Goal: Navigation & Orientation: Find specific page/section

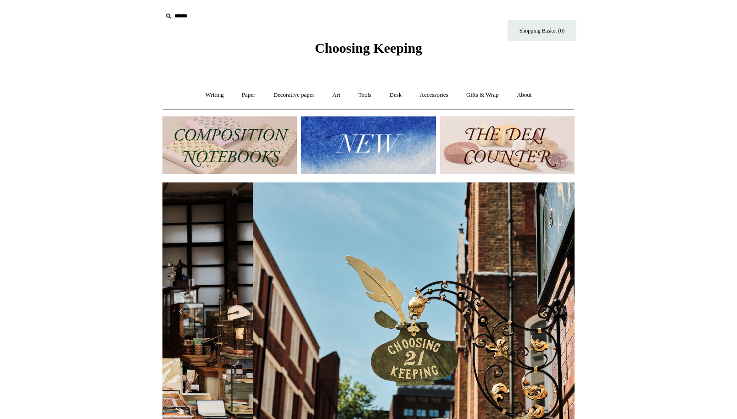
scroll to position [0, 412]
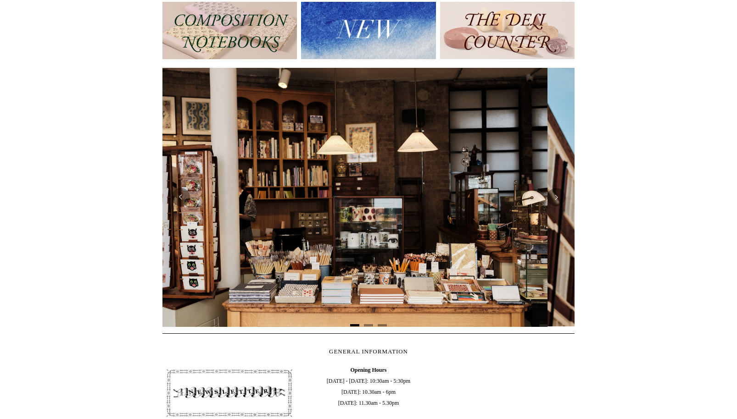
scroll to position [0, 1]
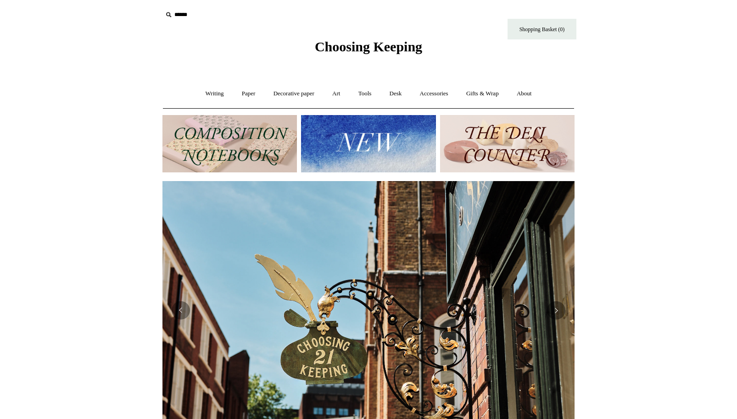
scroll to position [16, 0]
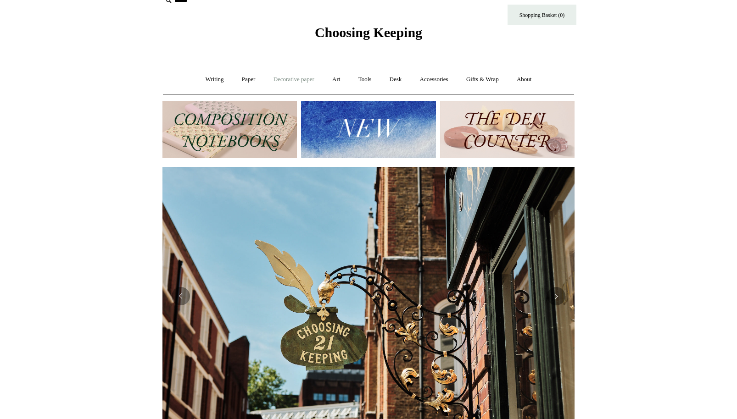
click at [286, 79] on link "Decorative paper +" at bounding box center [293, 79] width 57 height 24
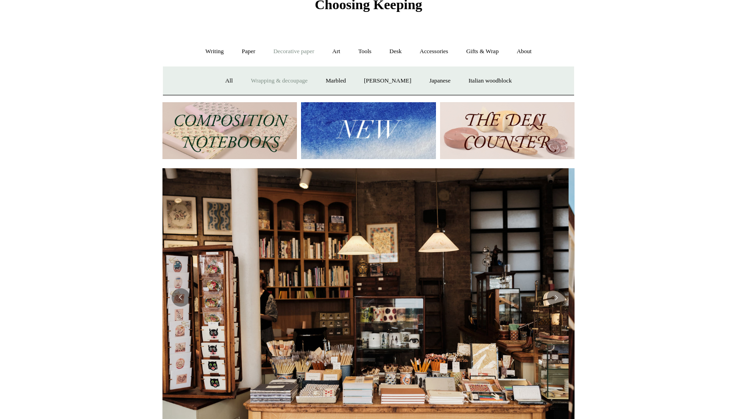
scroll to position [0, 0]
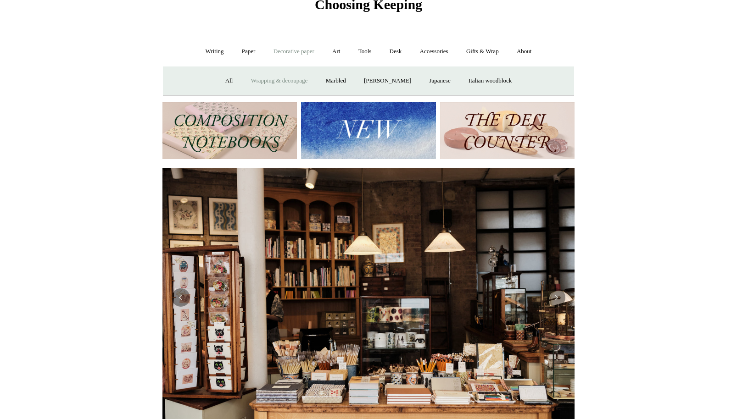
click at [272, 82] on link "Wrapping & decoupage" at bounding box center [279, 81] width 73 height 24
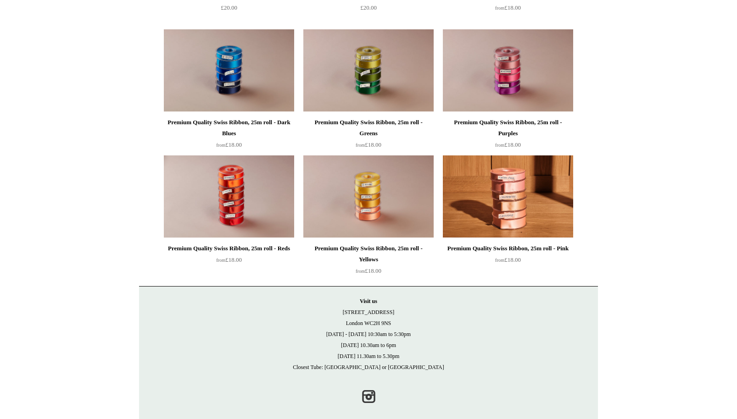
scroll to position [983, 0]
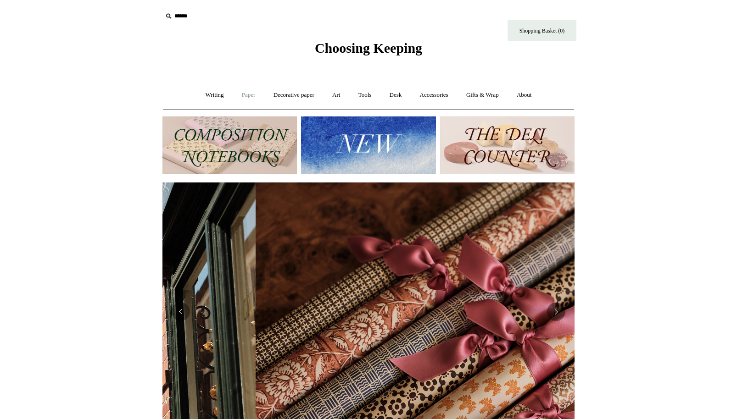
scroll to position [0, 824]
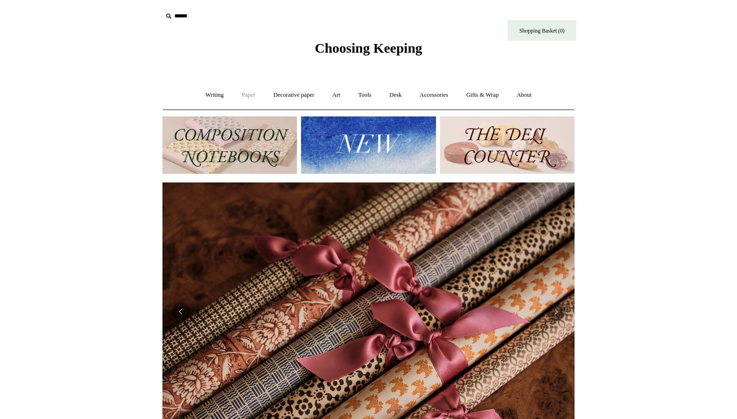
click at [240, 94] on link "Paper +" at bounding box center [248, 95] width 30 height 24
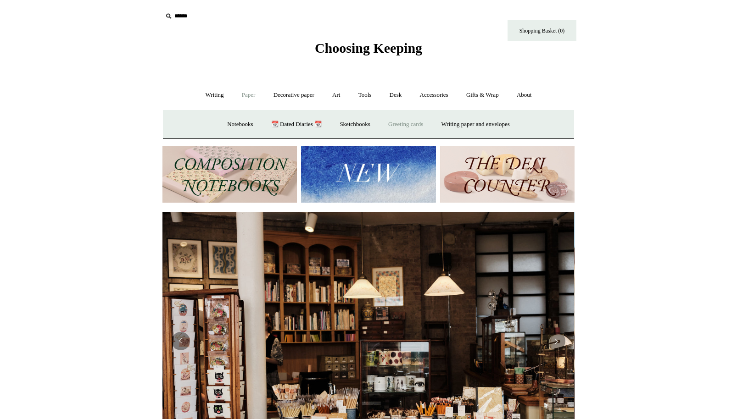
scroll to position [0, 0]
click at [455, 126] on link "Writing paper and envelopes +" at bounding box center [475, 124] width 85 height 24
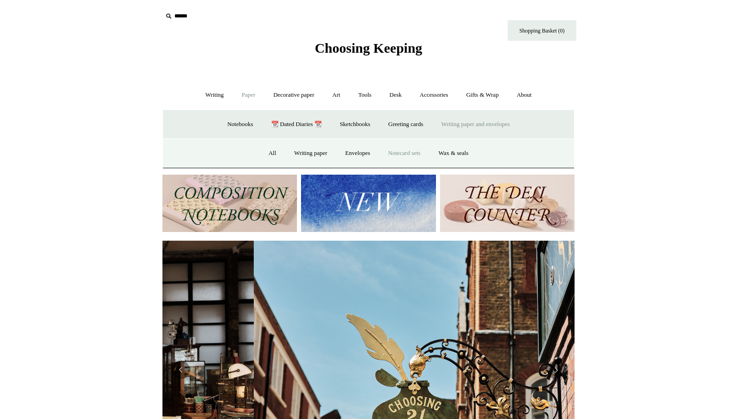
scroll to position [0, 412]
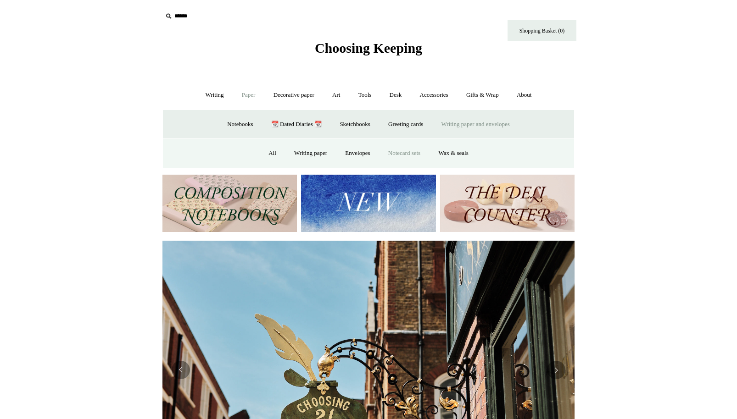
click at [399, 150] on link "Notecard sets" at bounding box center [404, 153] width 49 height 24
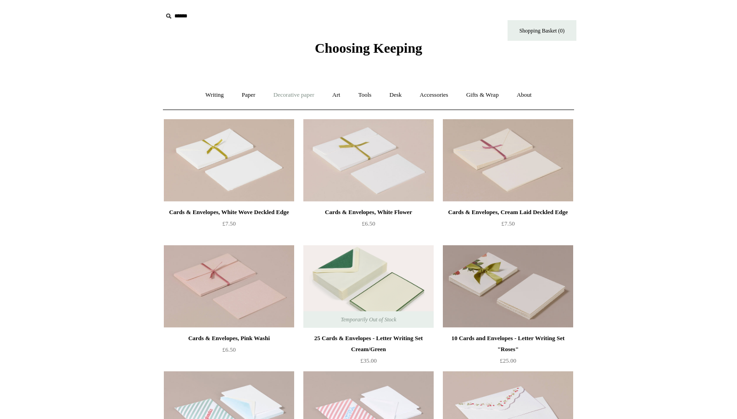
click at [295, 96] on link "Decorative paper +" at bounding box center [293, 95] width 57 height 24
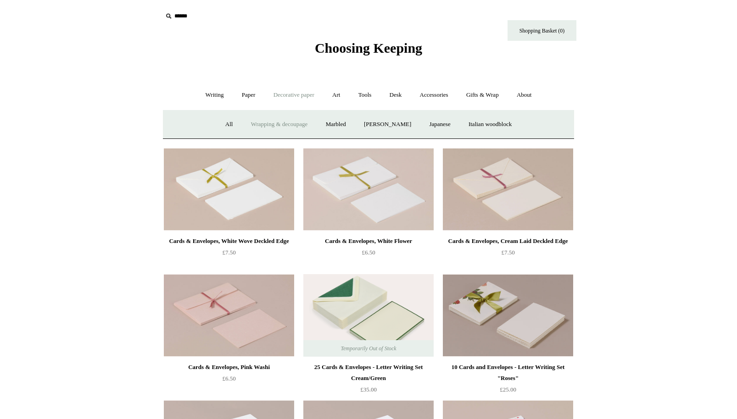
click at [283, 120] on link "Wrapping & decoupage" at bounding box center [279, 124] width 73 height 24
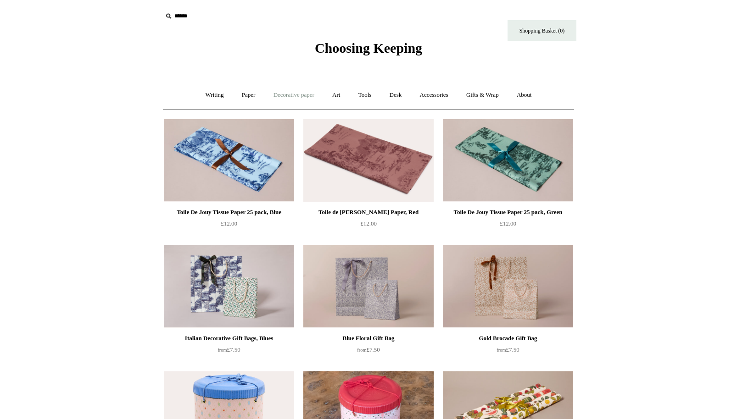
click at [288, 97] on link "Decorative paper +" at bounding box center [293, 95] width 57 height 24
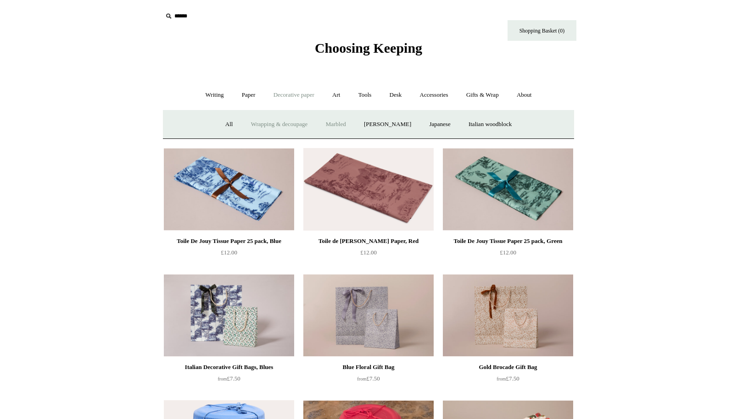
click at [330, 122] on link "Marbled" at bounding box center [335, 124] width 37 height 24
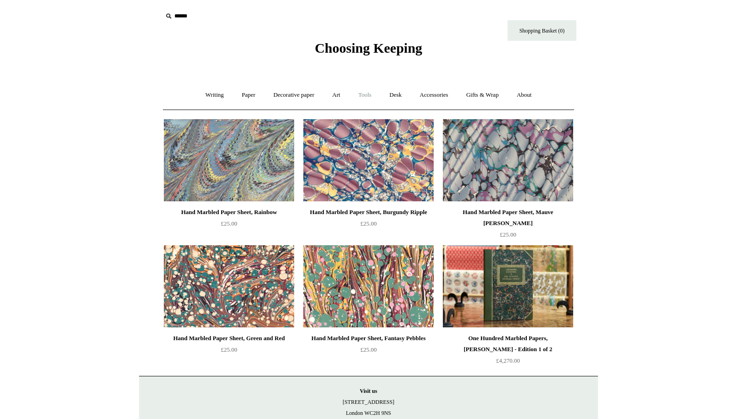
click at [367, 96] on link "Tools +" at bounding box center [365, 95] width 30 height 24
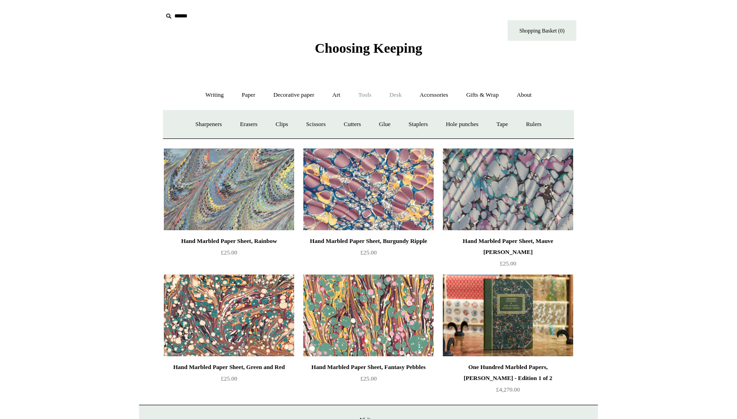
click at [401, 97] on link "Desk +" at bounding box center [395, 95] width 29 height 24
click at [363, 127] on link "Folders" at bounding box center [345, 124] width 34 height 24
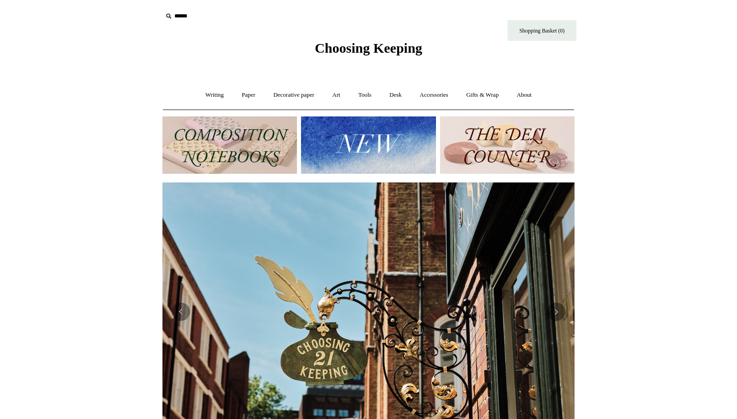
scroll to position [0, 737]
